Goal: Transaction & Acquisition: Obtain resource

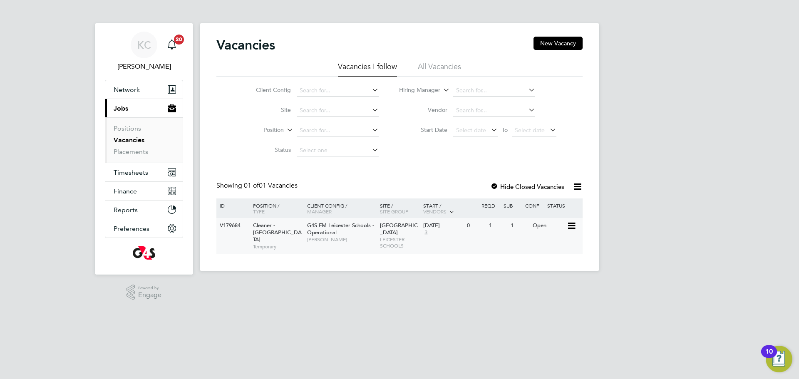
click at [378, 229] on div "Crown Hills Community College LEICESTER SCHOOLS" at bounding box center [400, 235] width 44 height 35
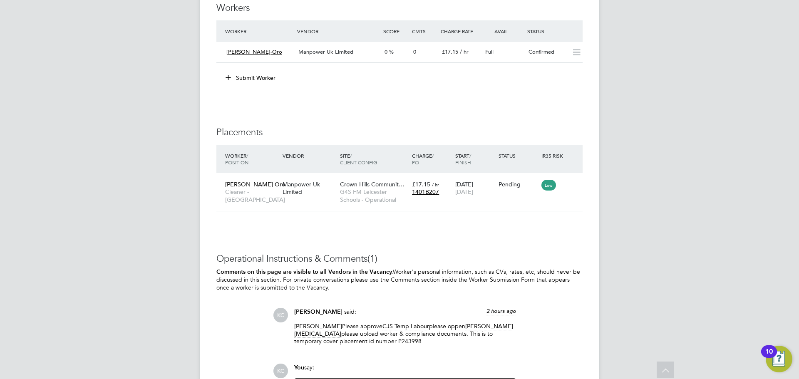
scroll to position [1329, 0]
click at [366, 187] on span "Crown Hills Communit…" at bounding box center [372, 183] width 65 height 7
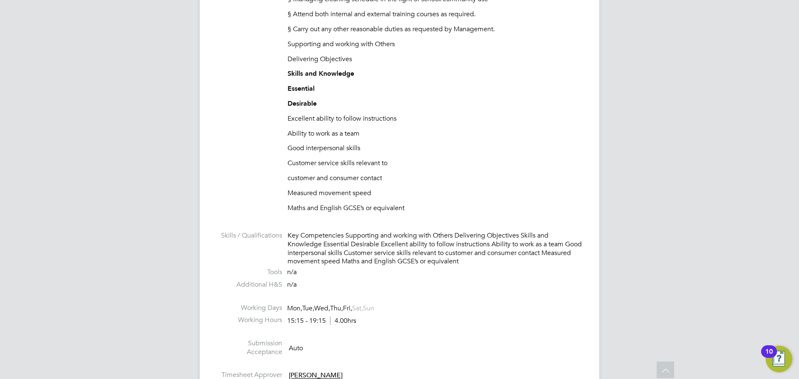
scroll to position [599, 0]
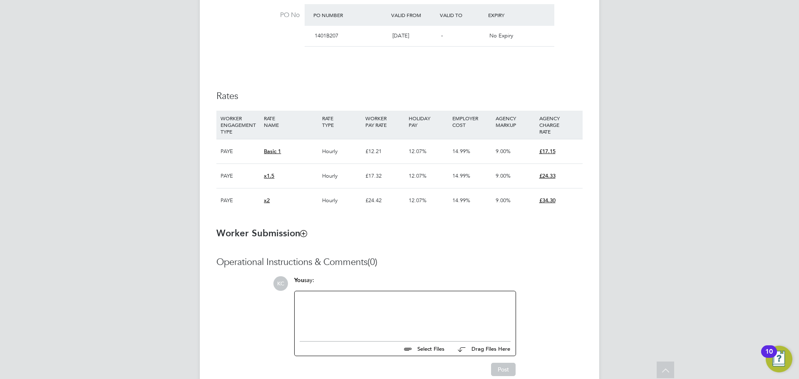
click at [304, 235] on icon at bounding box center [304, 233] width 6 height 6
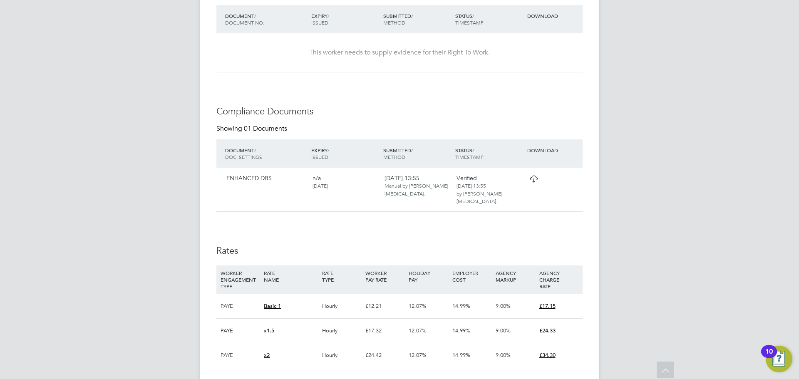
click at [536, 180] on icon at bounding box center [534, 179] width 10 height 7
